Goal: Check status: Check status

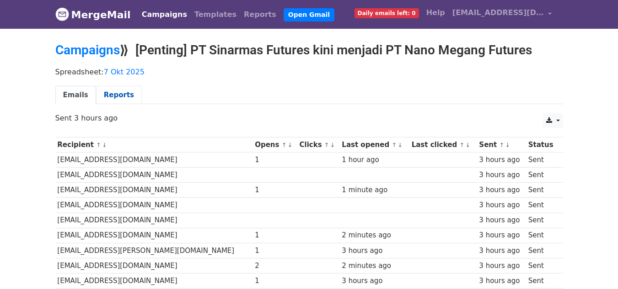
click at [102, 93] on link "Reports" at bounding box center [119, 95] width 46 height 19
